Goal: Task Accomplishment & Management: Manage account settings

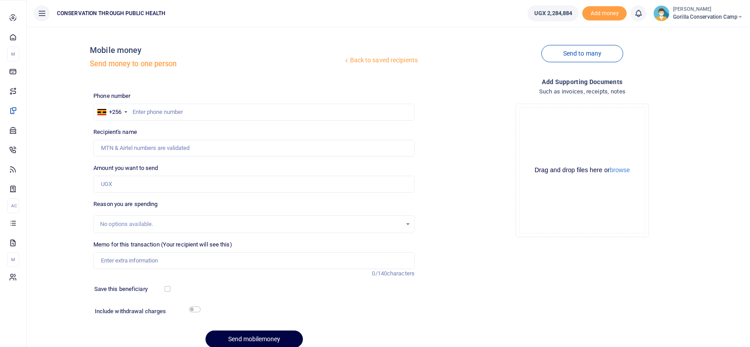
click at [0, 0] on span "Dashboard" at bounding box center [0, 0] width 0 height 0
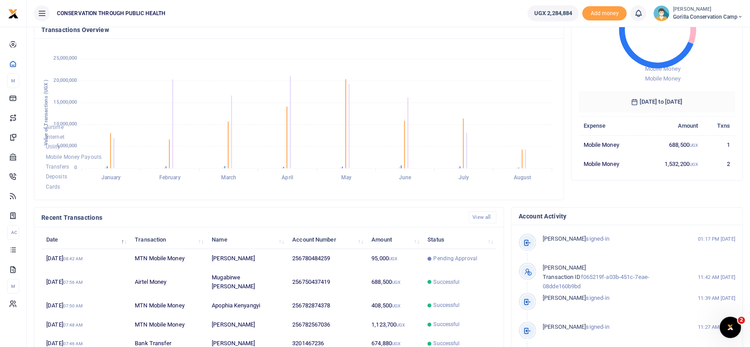
click at [659, 15] on img at bounding box center [662, 13] width 16 height 16
click at [700, 62] on link "Logout" at bounding box center [709, 65] width 70 height 12
